Goal: Information Seeking & Learning: Learn about a topic

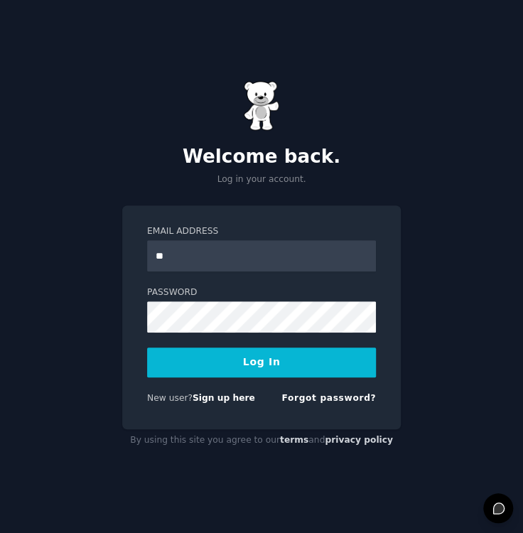
type input "**********"
click at [209, 354] on button "Log In" at bounding box center [261, 362] width 229 height 30
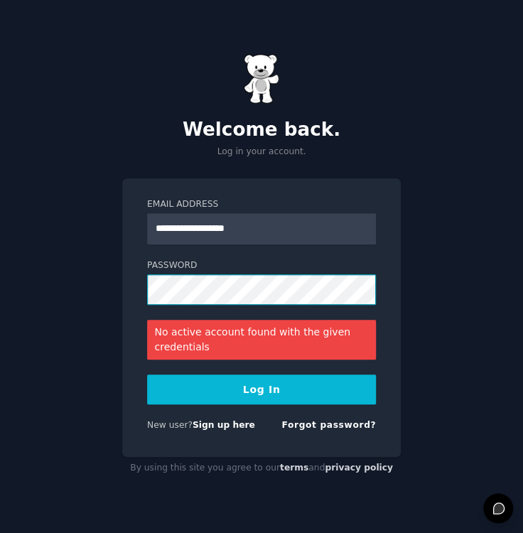
click at [56, 274] on div "**********" at bounding box center [261, 266] width 523 height 533
click at [317, 424] on link "Forgot password?" at bounding box center [328, 425] width 95 height 10
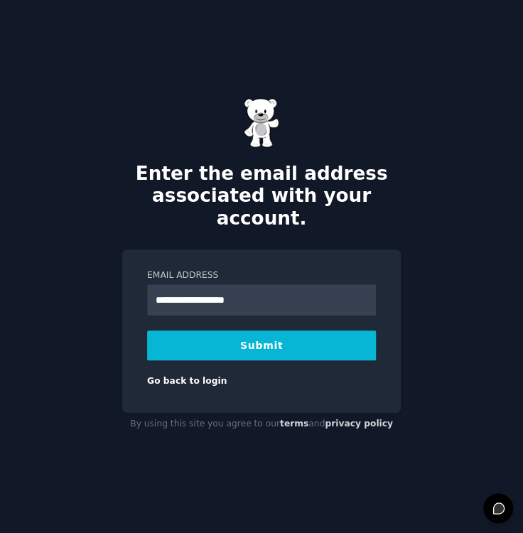
type input "**********"
click at [190, 330] on button "Submit" at bounding box center [261, 345] width 229 height 30
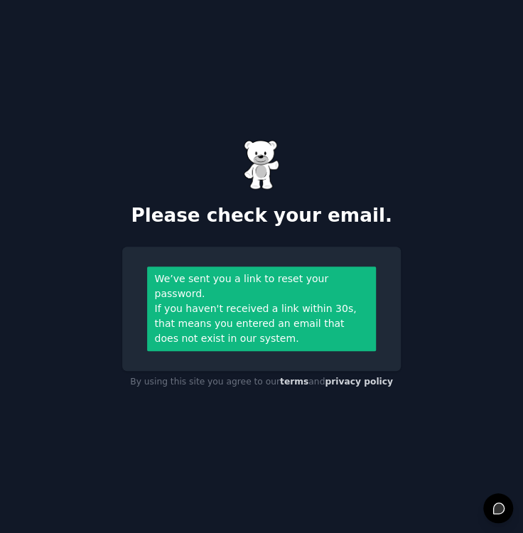
click at [126, 347] on div "We’ve sent you a link to reset your password. If you haven't received a link wi…" at bounding box center [261, 309] width 279 height 124
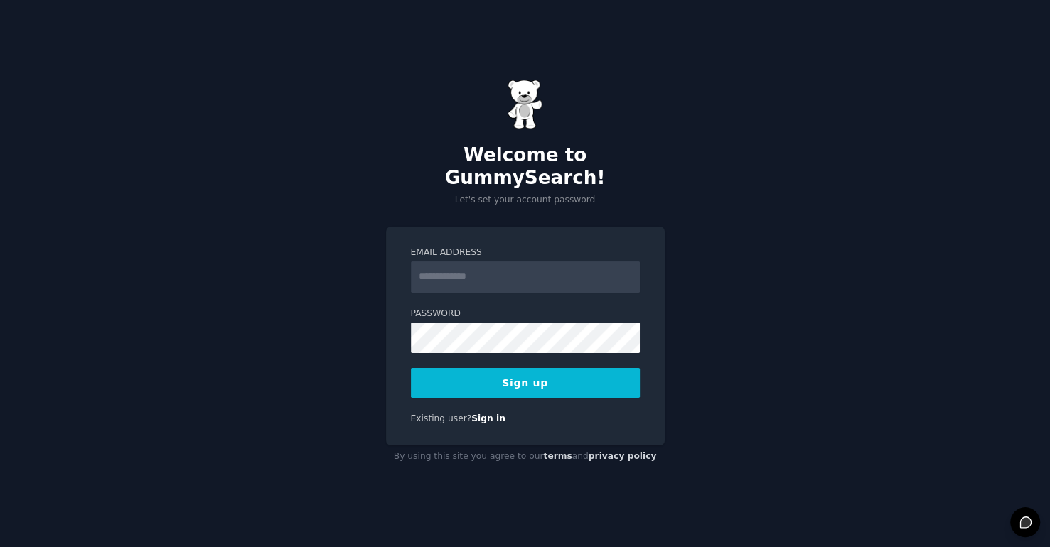
type input "*"
click at [515, 368] on button "Sign up" at bounding box center [525, 383] width 229 height 30
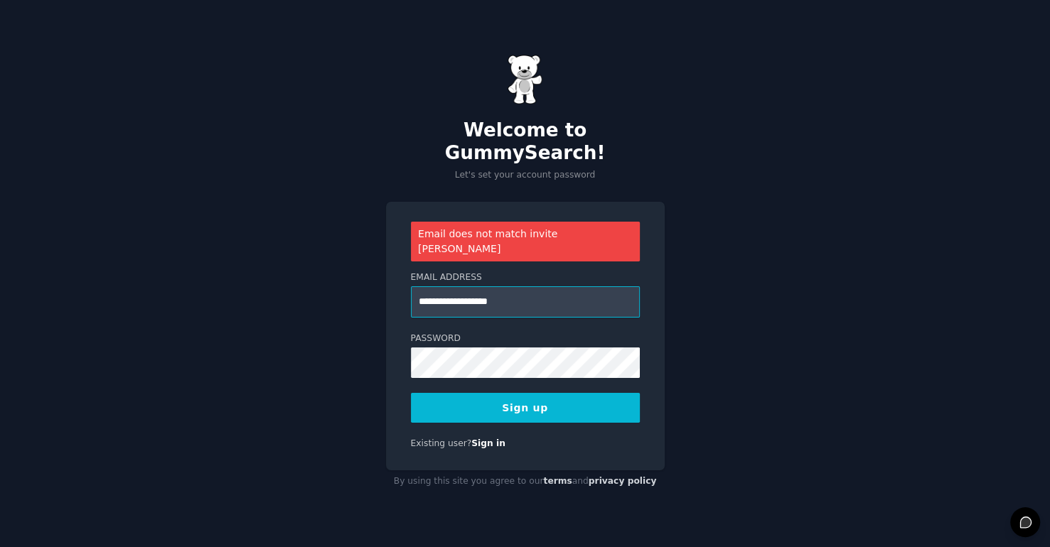
click at [461, 286] on input "**********" at bounding box center [525, 301] width 229 height 31
type input "**********"
click at [581, 393] on button "Sign up" at bounding box center [525, 408] width 229 height 30
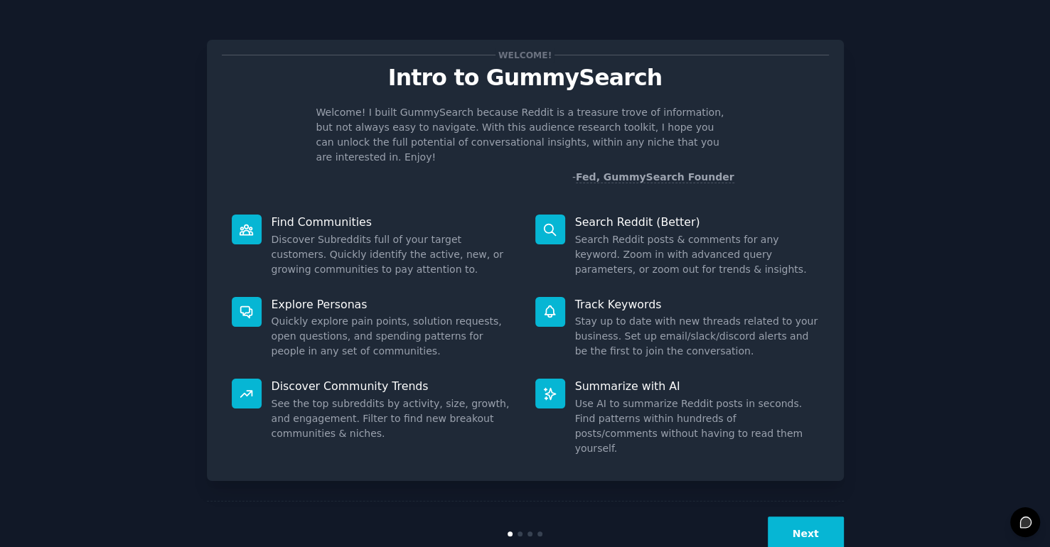
click at [805, 517] on button "Next" at bounding box center [805, 534] width 76 height 35
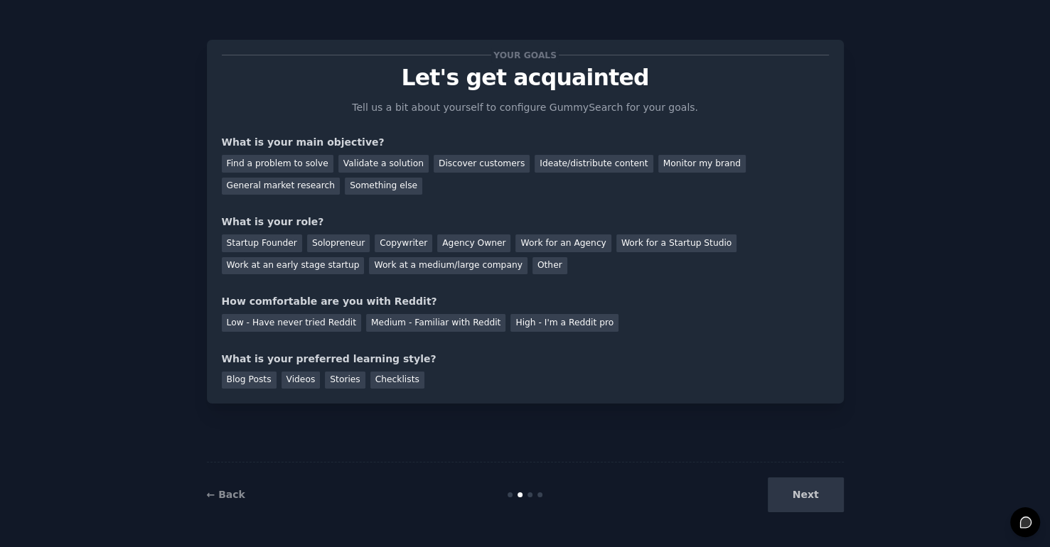
click at [808, 494] on div "Next" at bounding box center [737, 495] width 212 height 35
click at [798, 495] on div "Next" at bounding box center [737, 495] width 212 height 35
click at [259, 164] on div "Find a problem to solve" at bounding box center [278, 164] width 112 height 18
click at [254, 242] on div "Startup Founder" at bounding box center [262, 243] width 80 height 18
click at [405, 314] on div "Medium - Familiar with Reddit" at bounding box center [435, 323] width 139 height 18
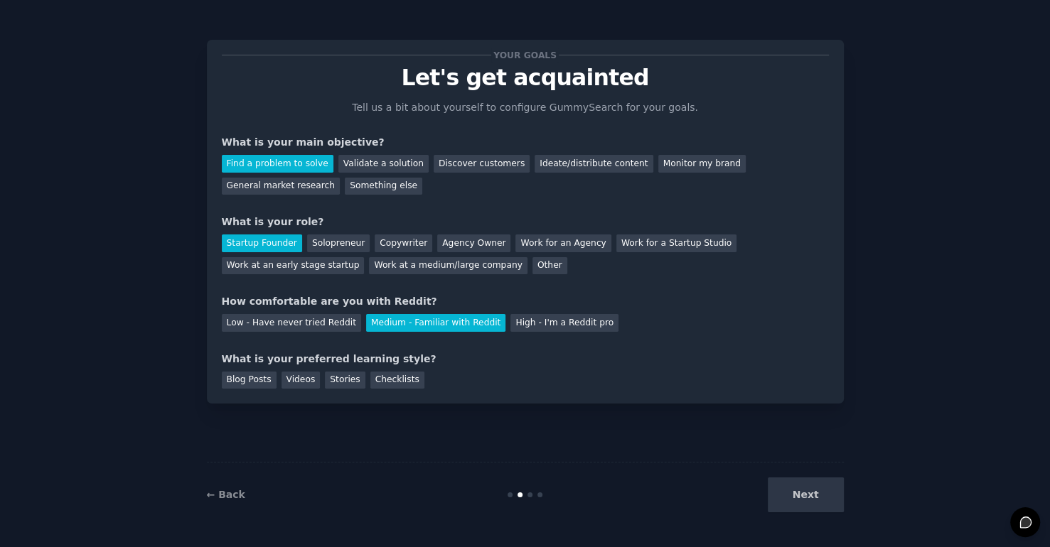
drag, startPoint x: 784, startPoint y: 490, endPoint x: 775, endPoint y: 482, distance: 11.7
click at [784, 490] on div "Next" at bounding box center [737, 495] width 212 height 35
click at [384, 380] on div "Checklists" at bounding box center [397, 381] width 54 height 18
click at [802, 483] on button "Next" at bounding box center [805, 495] width 76 height 35
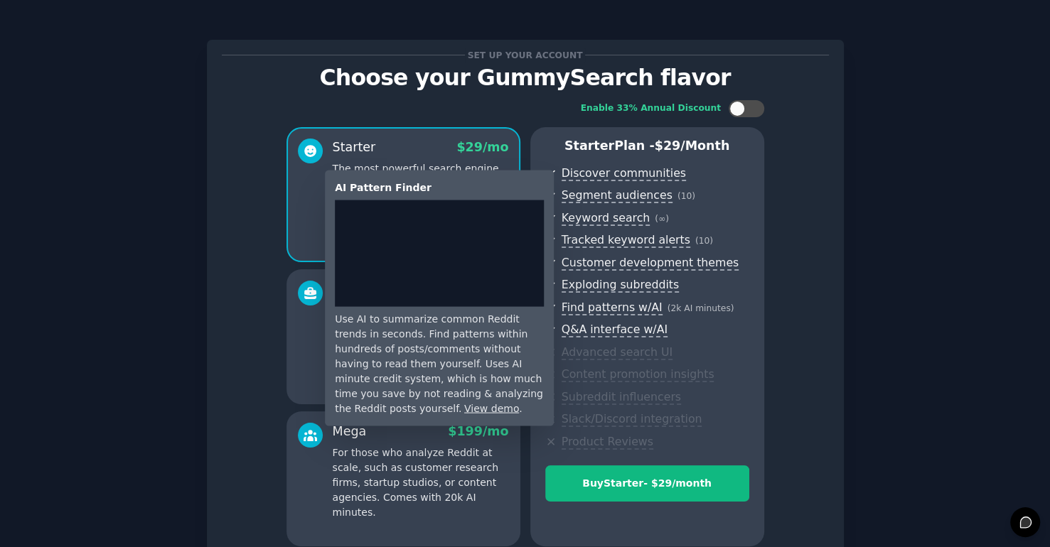
scroll to position [134, 0]
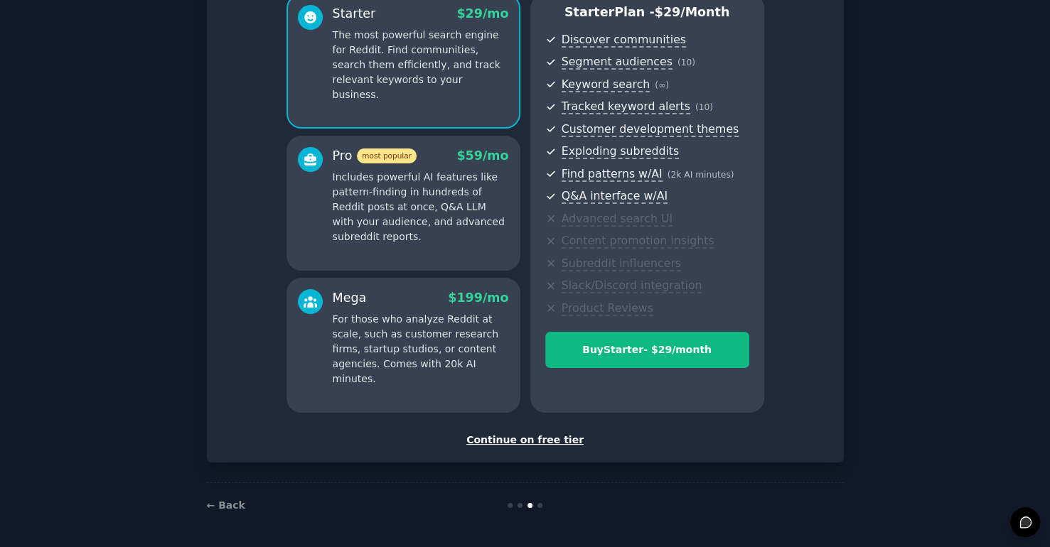
click at [541, 436] on div "Continue on free tier" at bounding box center [525, 440] width 607 height 15
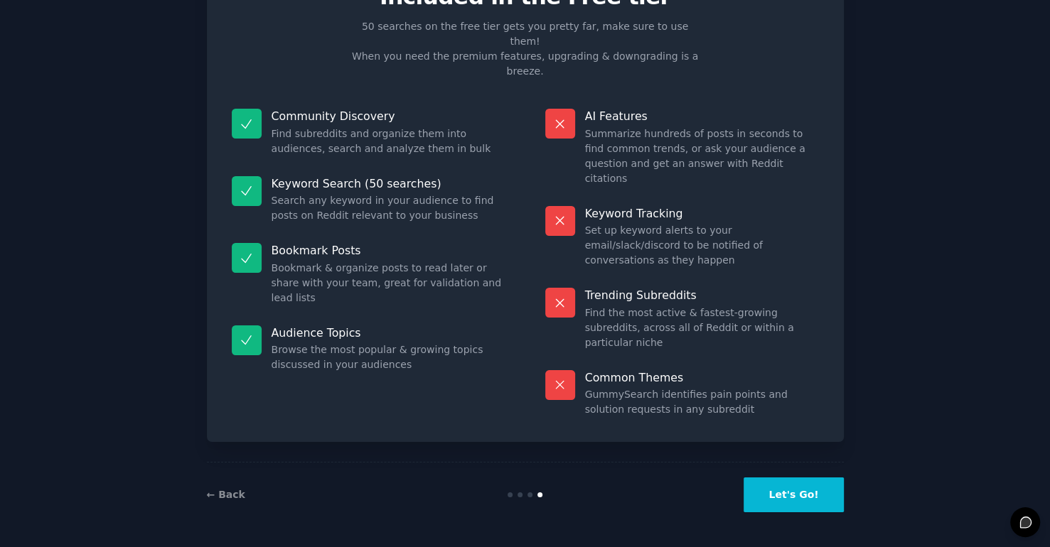
scroll to position [6, 0]
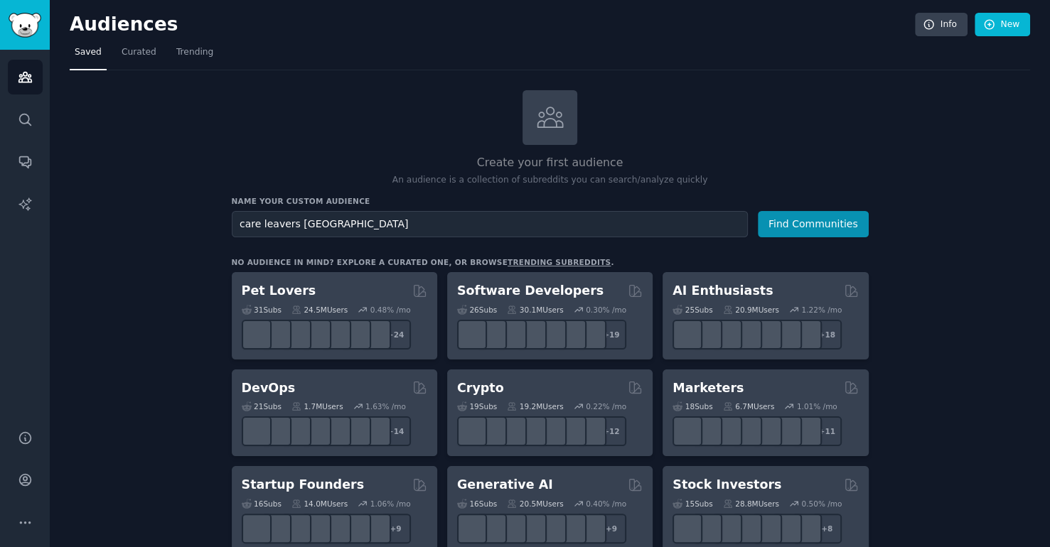
click at [757, 211] on button "Find Communities" at bounding box center [812, 224] width 111 height 26
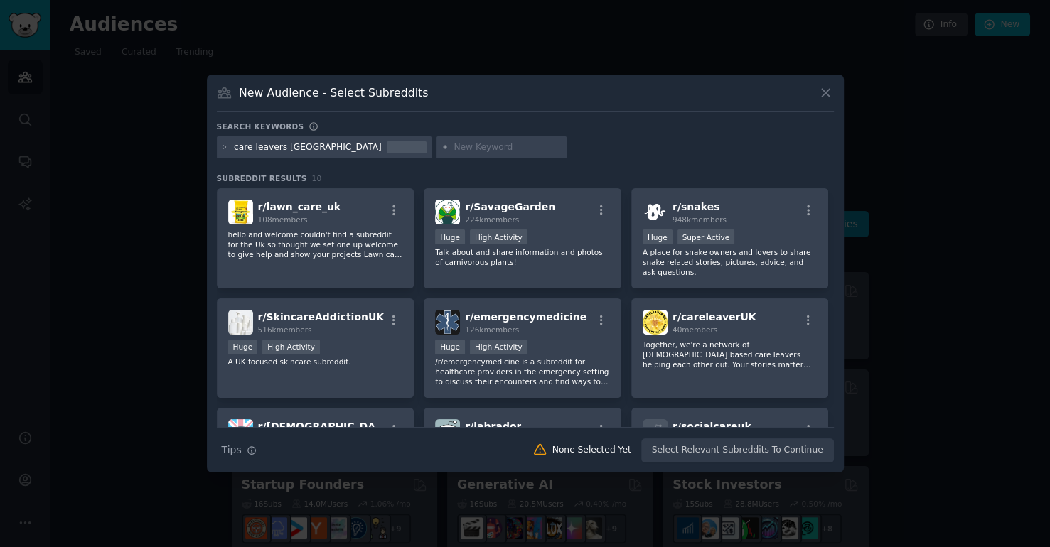
click at [821, 95] on icon at bounding box center [825, 93] width 8 height 8
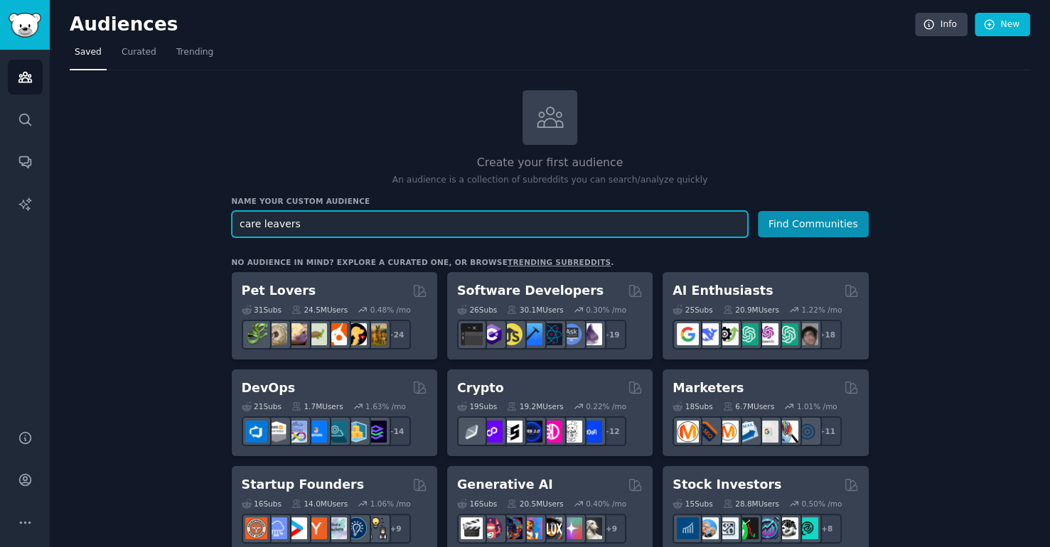
type input "care leavers"
click at [757, 211] on button "Find Communities" at bounding box center [812, 224] width 111 height 26
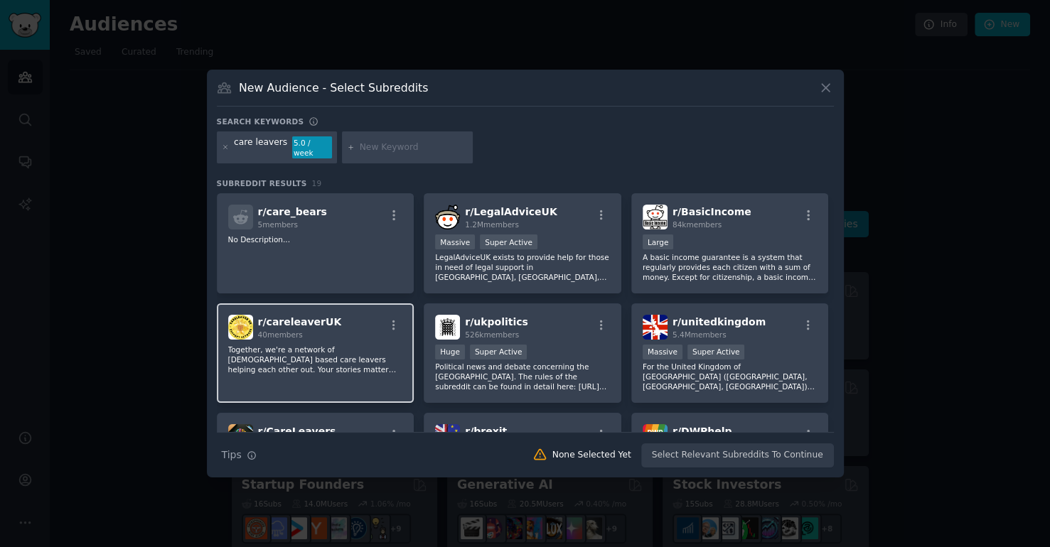
click at [306, 318] on span "r/ careleaverUK" at bounding box center [300, 321] width 84 height 11
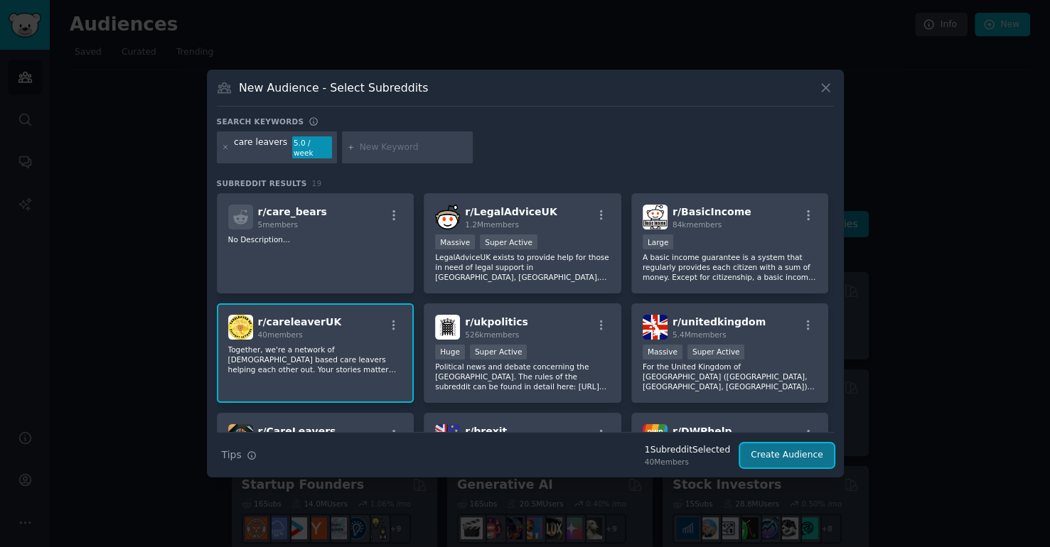
click at [767, 444] on button "Create Audience" at bounding box center [787, 455] width 94 height 24
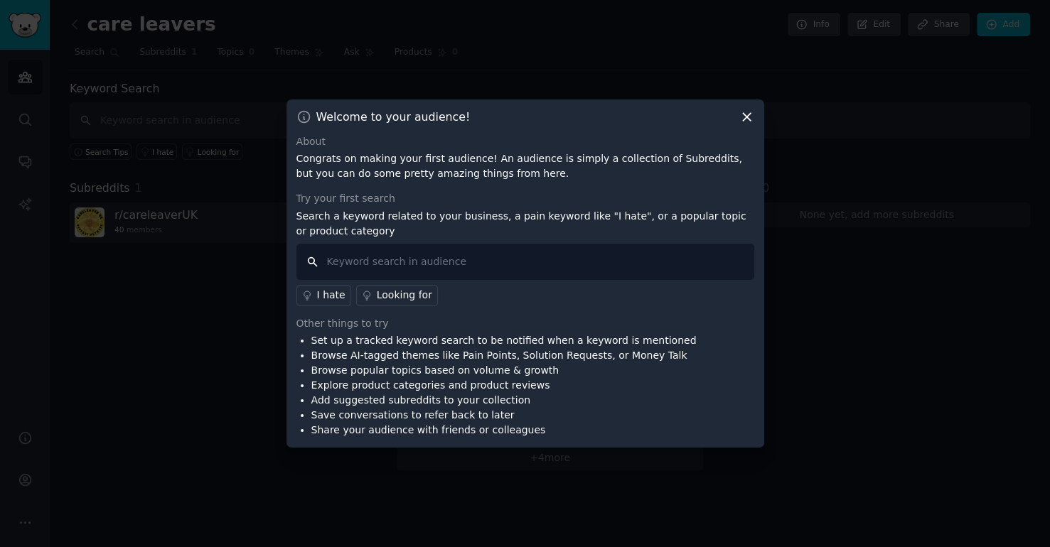
click at [532, 260] on input "text" at bounding box center [525, 262] width 458 height 36
type input "["
click at [322, 300] on div "I hate" at bounding box center [331, 295] width 28 height 15
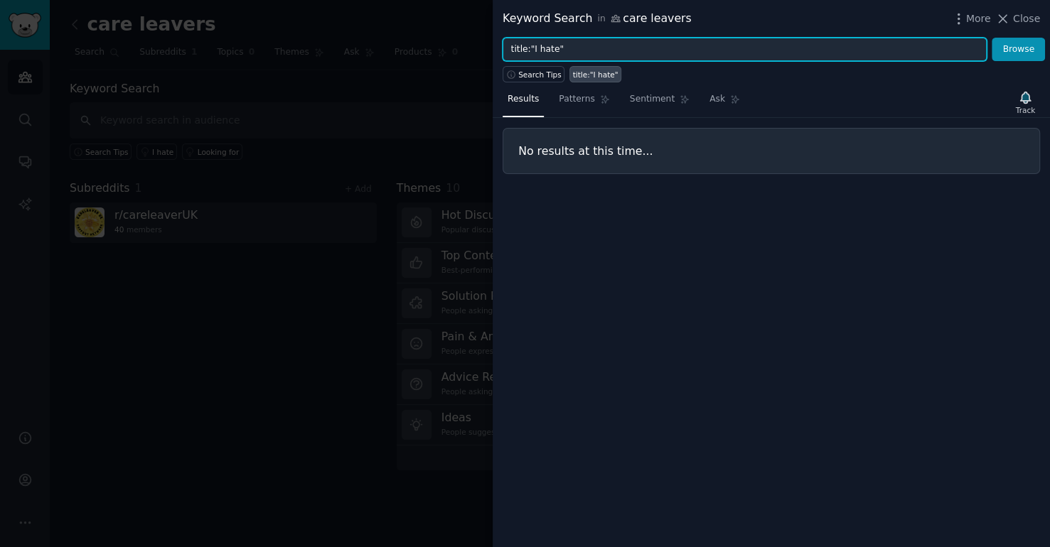
click at [600, 52] on input "title:"I hate"" at bounding box center [744, 50] width 484 height 24
type input "t"
click at [991, 38] on button "Browse" at bounding box center [1017, 50] width 53 height 24
type input "p"
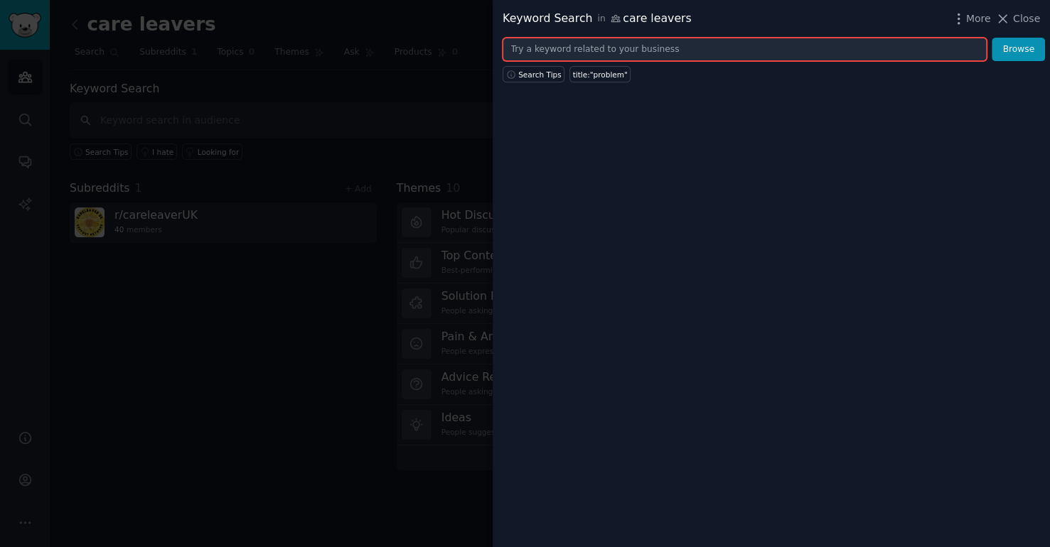
click at [909, 55] on input "text" at bounding box center [744, 50] width 484 height 24
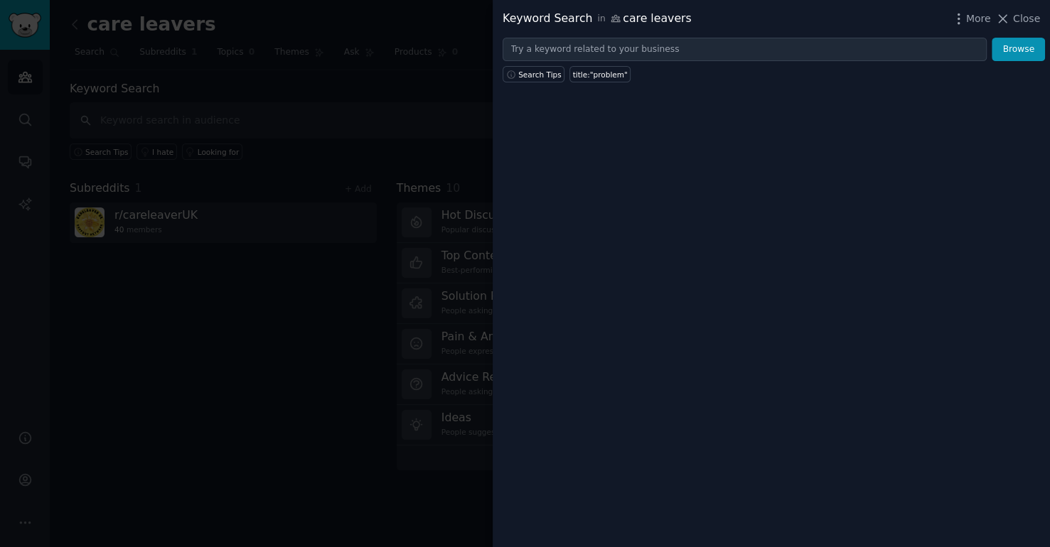
click at [1010, 9] on div "Keyword Search in care leavers More Close" at bounding box center [770, 19] width 557 height 38
click at [1028, 21] on span "Close" at bounding box center [1026, 18] width 27 height 15
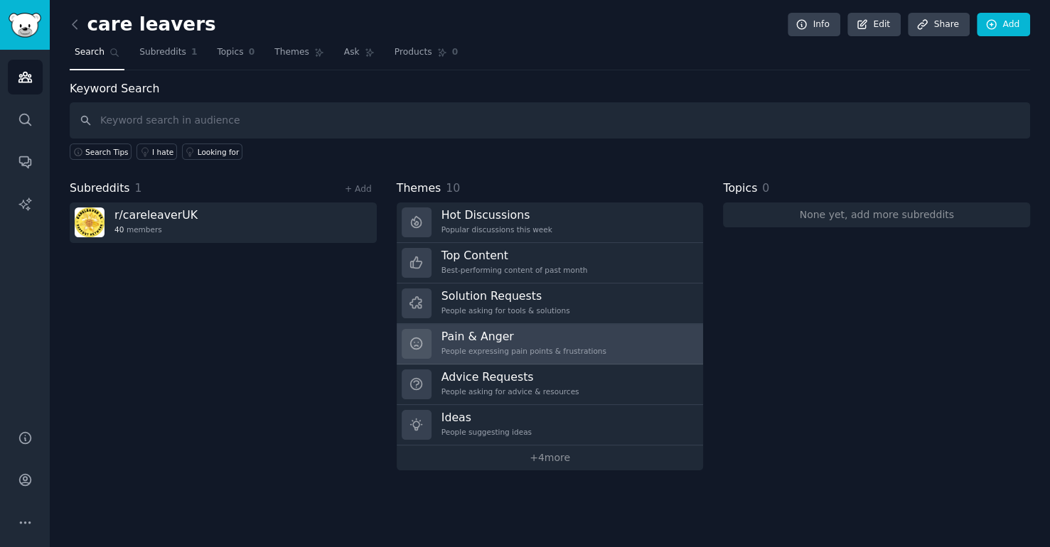
click at [509, 338] on h3 "Pain & Anger" at bounding box center [523, 336] width 165 height 15
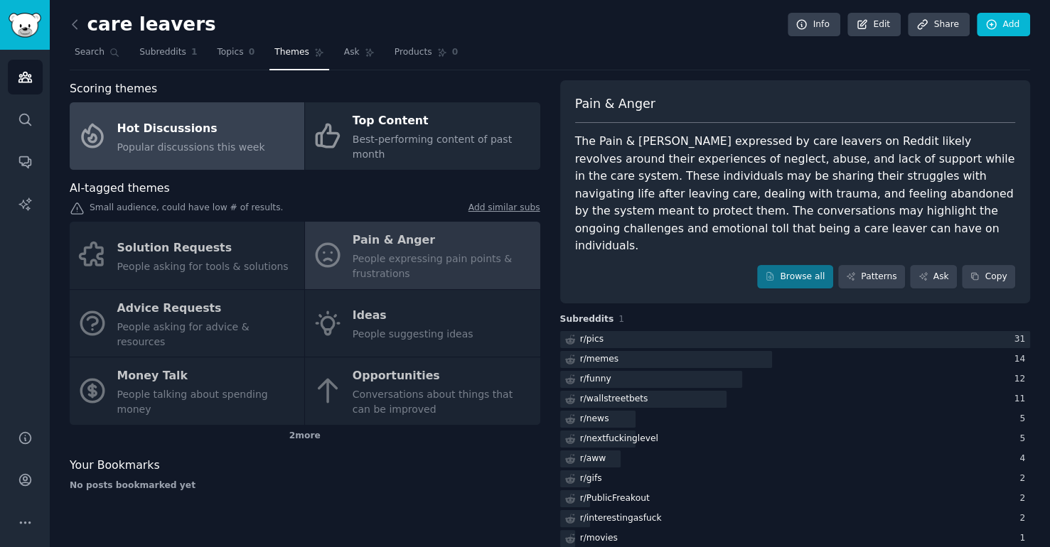
click at [212, 141] on span "Popular discussions this week" at bounding box center [191, 146] width 148 height 11
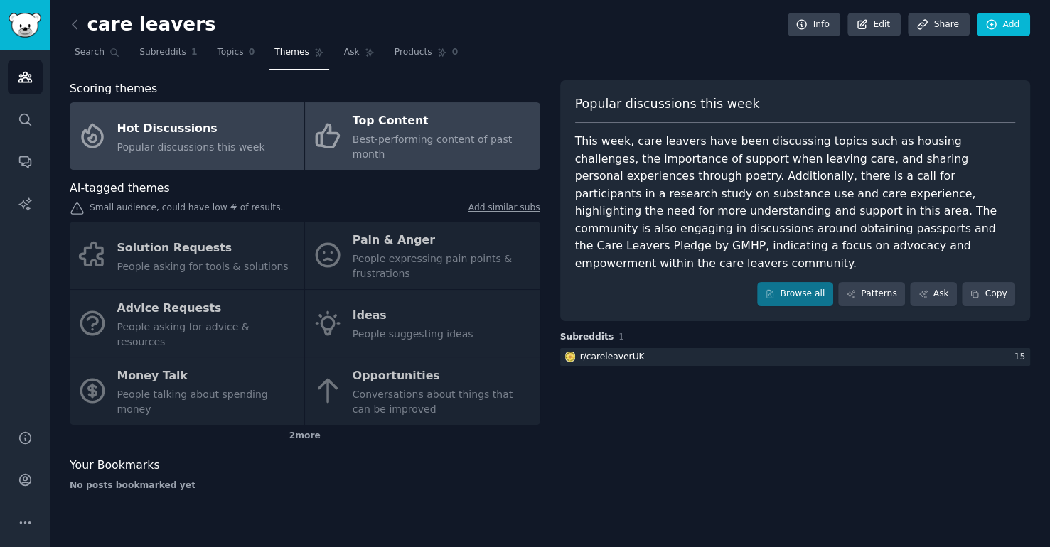
click at [378, 124] on div "Top Content" at bounding box center [442, 121] width 180 height 23
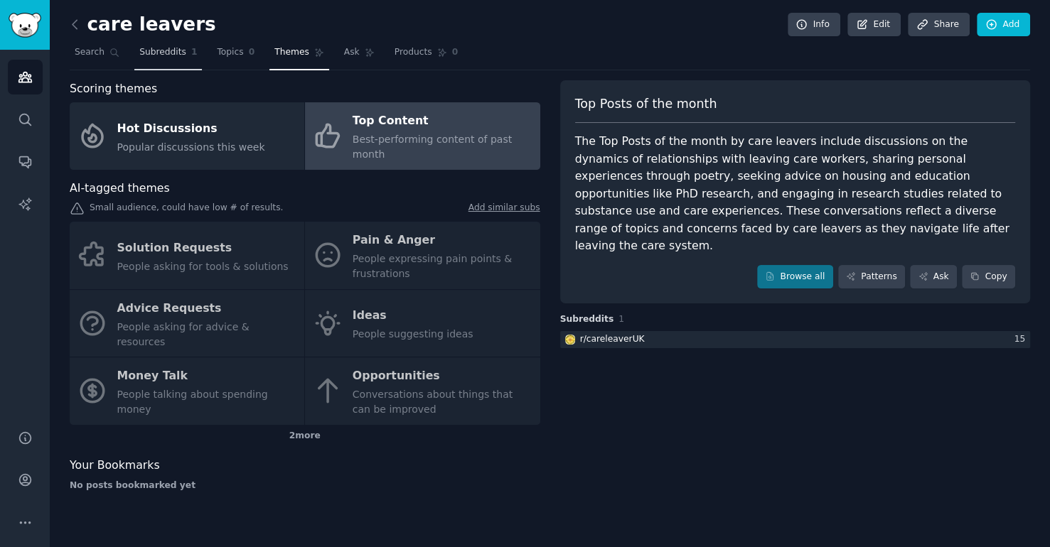
click at [176, 50] on span "Subreddits" at bounding box center [162, 52] width 47 height 13
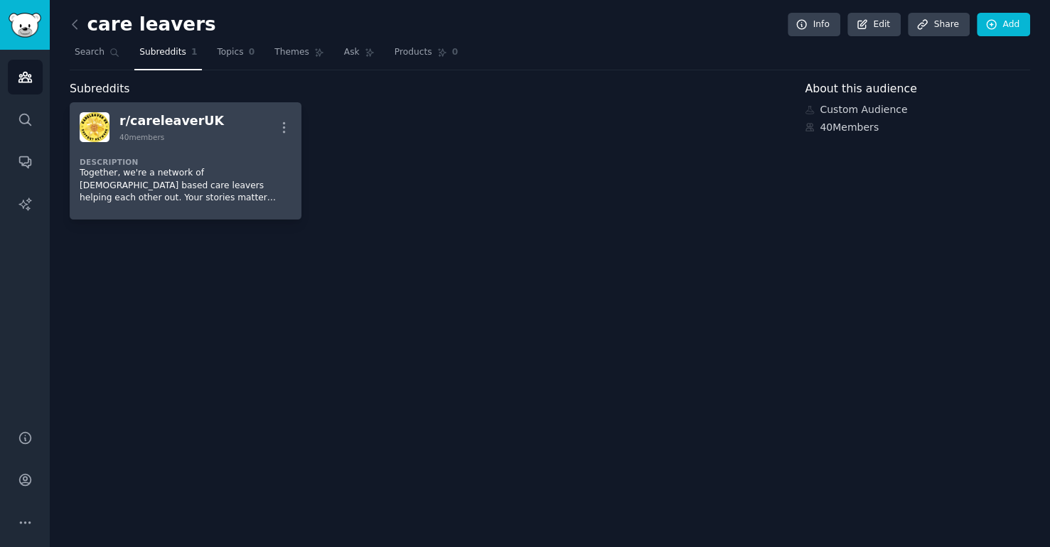
click at [163, 139] on div "40 members" at bounding box center [171, 137] width 104 height 10
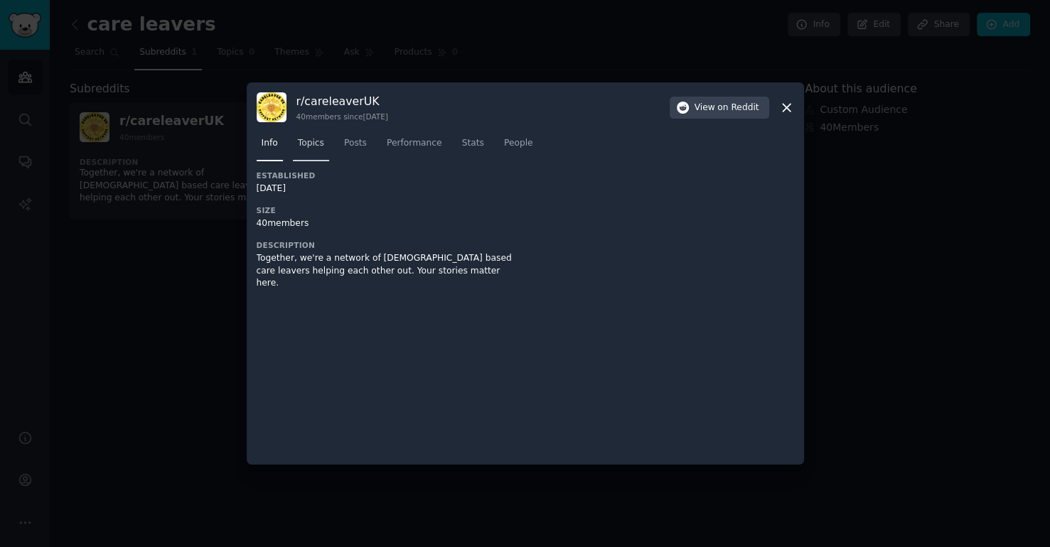
click at [322, 144] on link "Topics" at bounding box center [311, 146] width 36 height 29
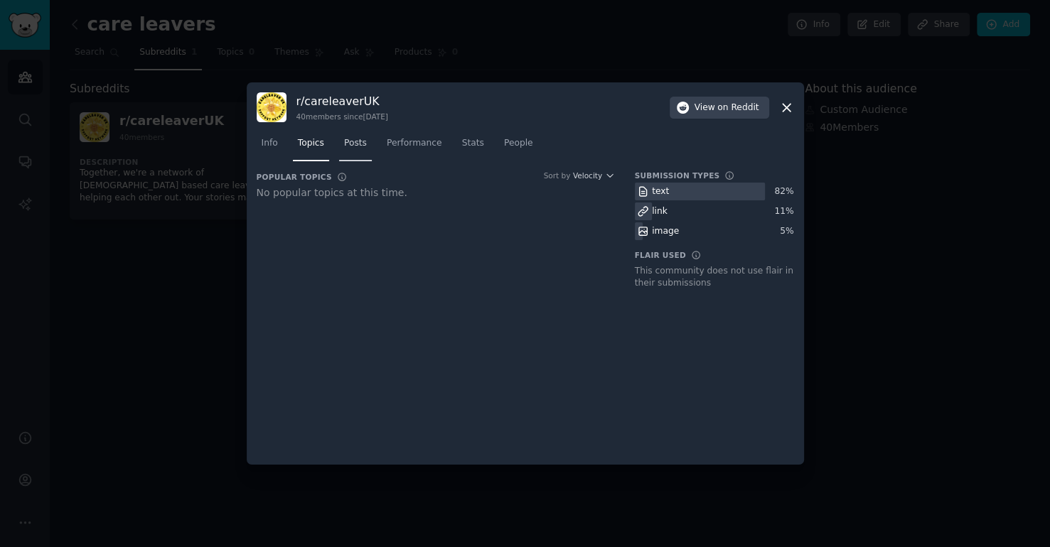
click at [352, 144] on span "Posts" at bounding box center [355, 143] width 23 height 13
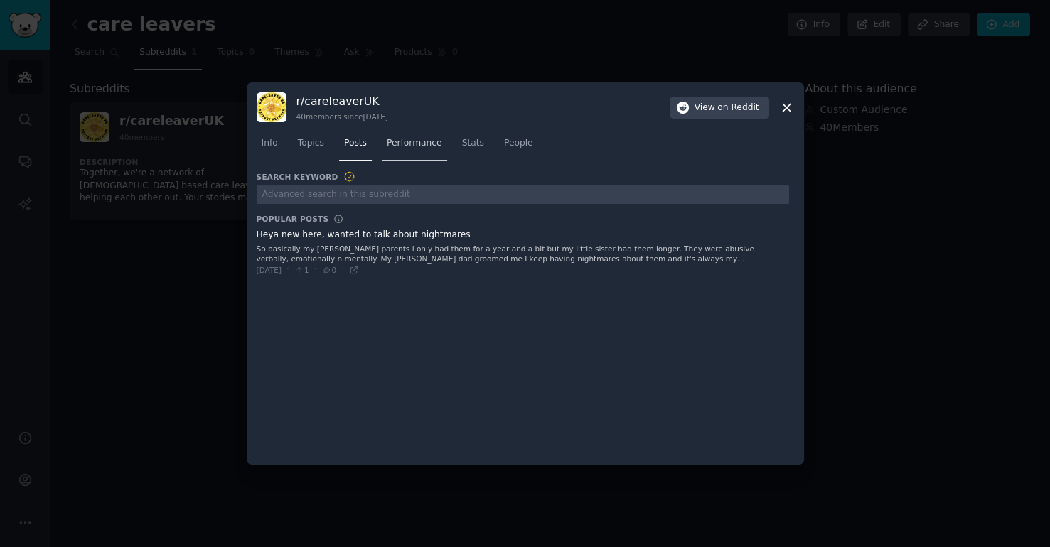
click at [399, 146] on span "Performance" at bounding box center [414, 143] width 55 height 13
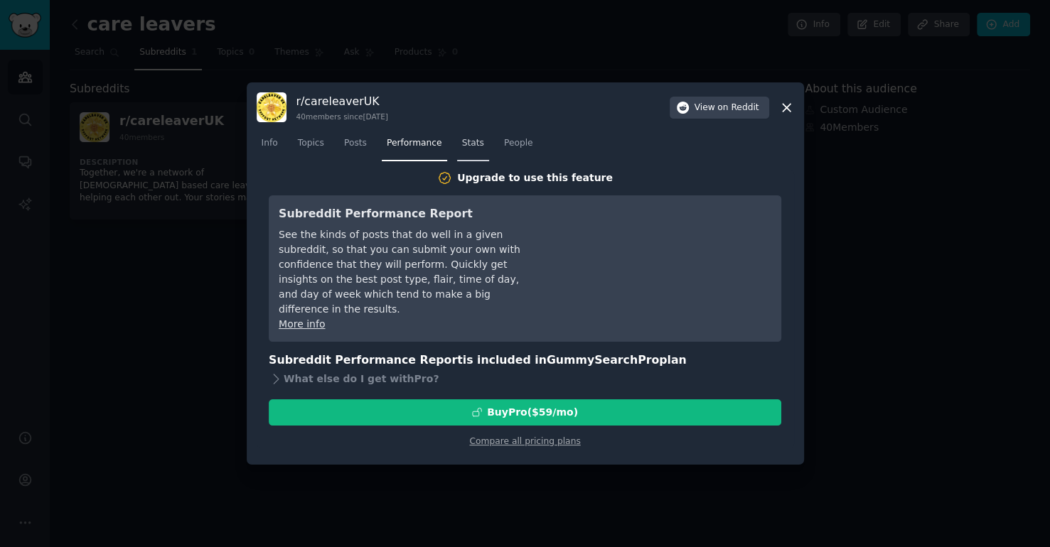
click at [473, 145] on link "Stats" at bounding box center [473, 146] width 32 height 29
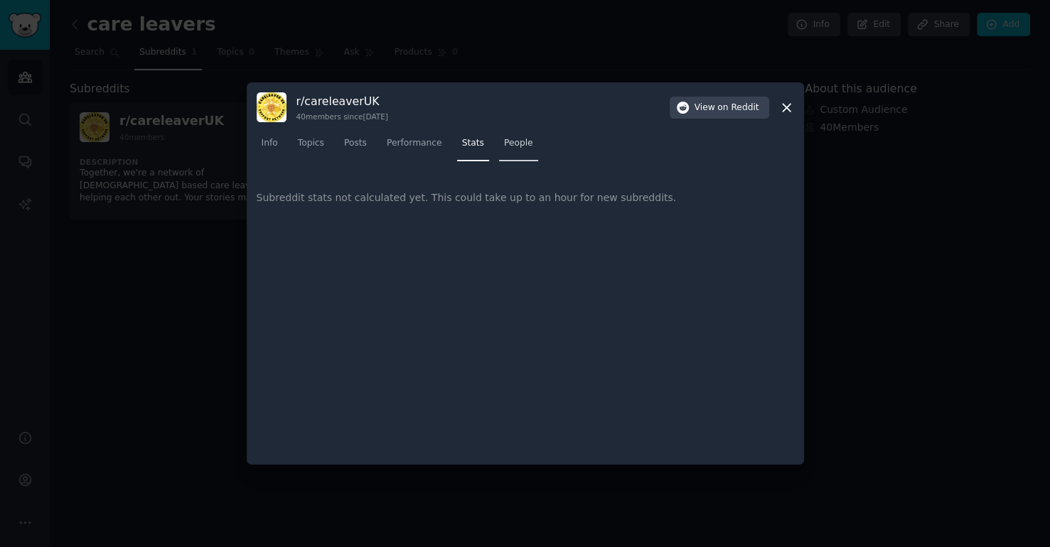
click at [505, 146] on span "People" at bounding box center [518, 143] width 29 height 13
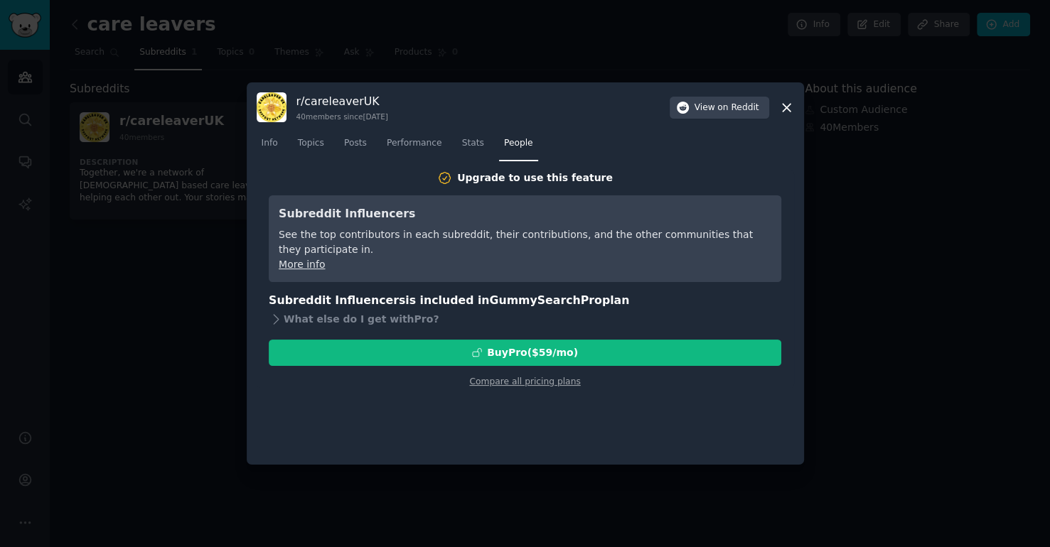
click at [784, 109] on icon at bounding box center [786, 108] width 8 height 8
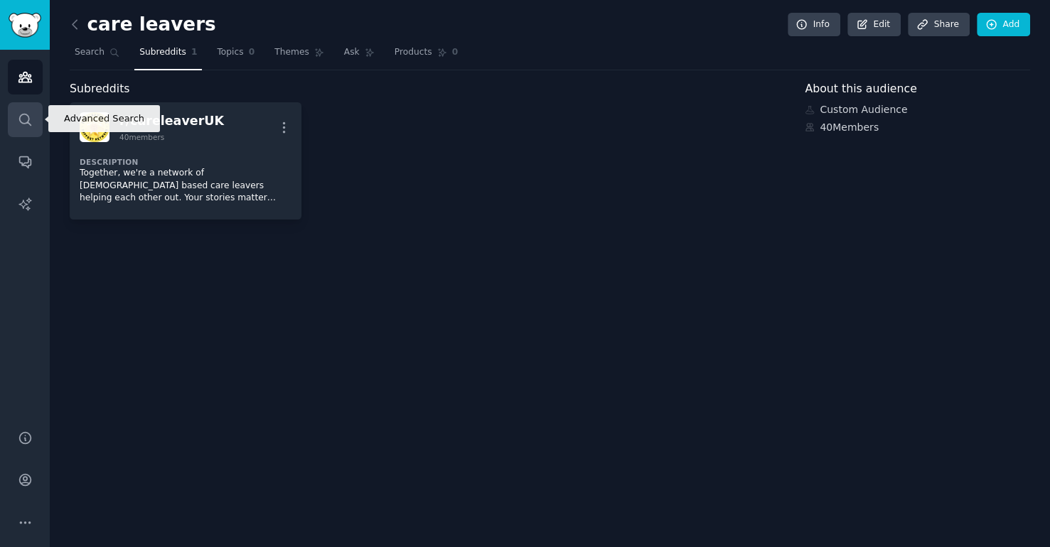
click at [29, 122] on icon "Sidebar" at bounding box center [24, 119] width 11 height 11
